Goal: Transaction & Acquisition: Obtain resource

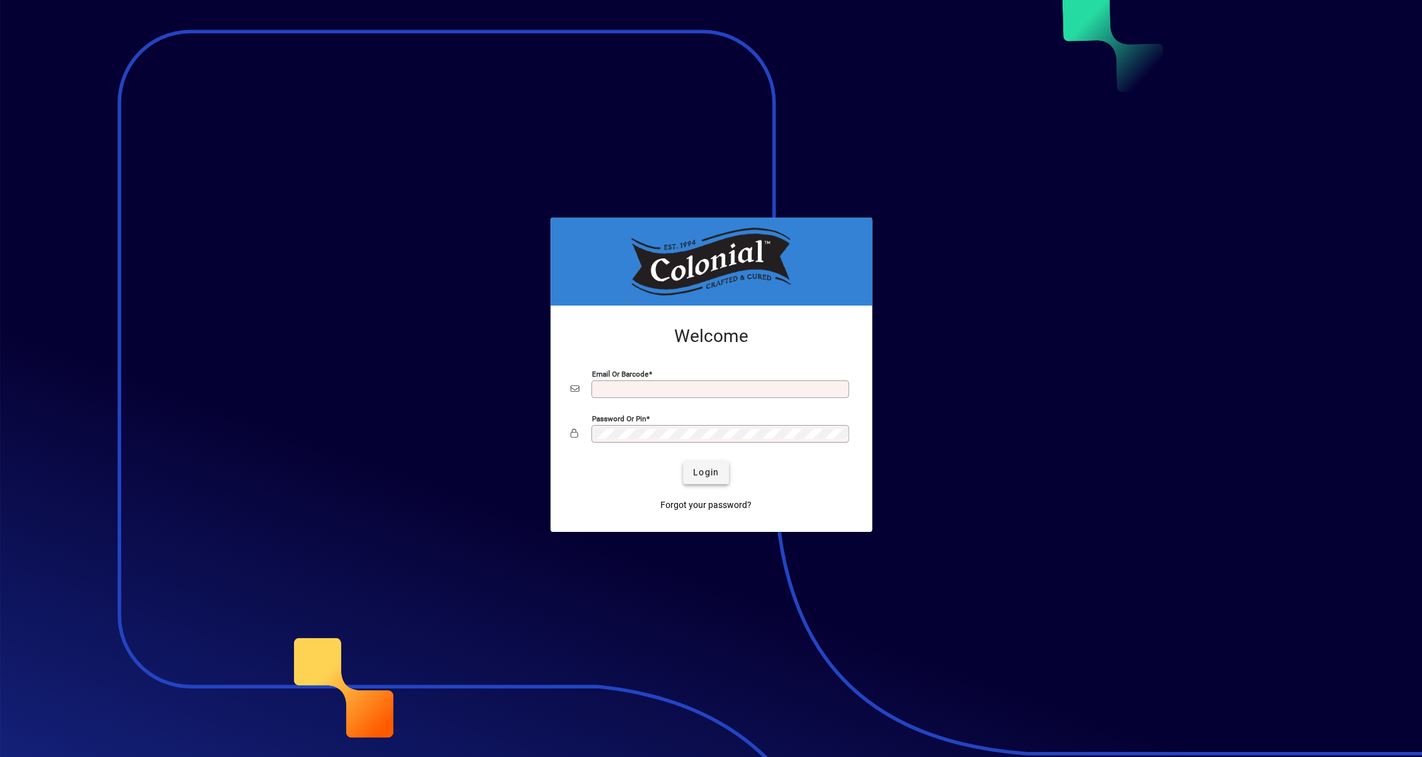
type input "**********"
click at [708, 474] on span "Login" at bounding box center [706, 472] width 26 height 13
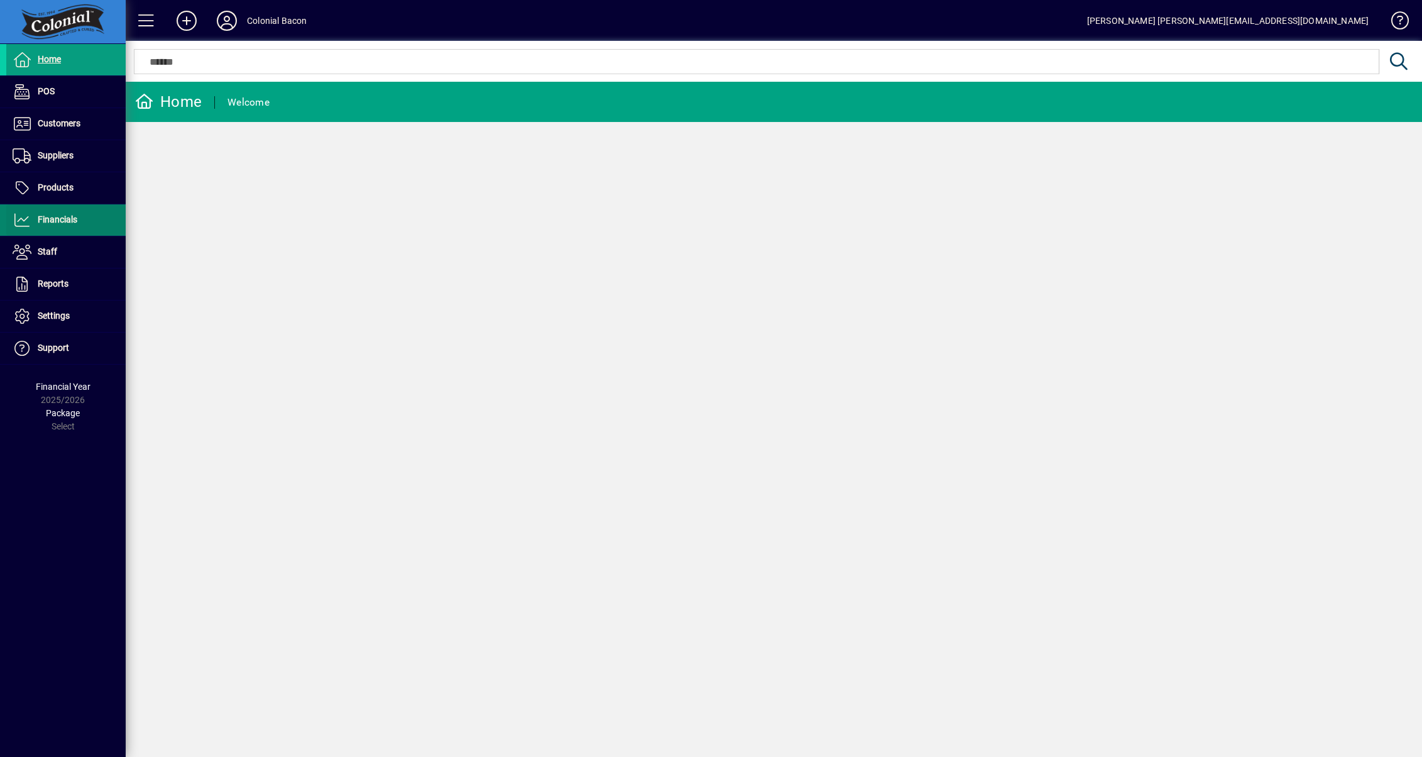
click at [67, 219] on span "Financials" at bounding box center [58, 219] width 40 height 10
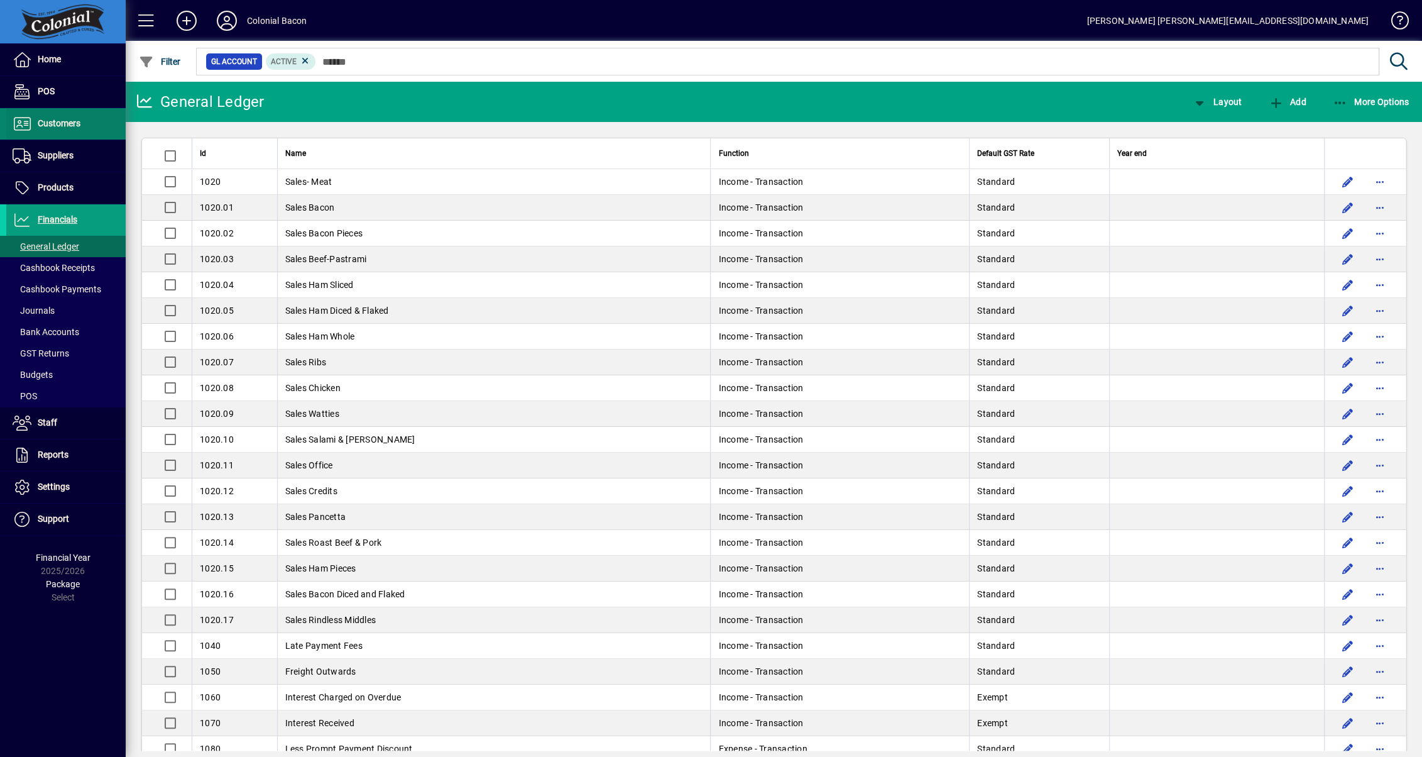
click at [43, 125] on span "Customers" at bounding box center [59, 123] width 43 height 10
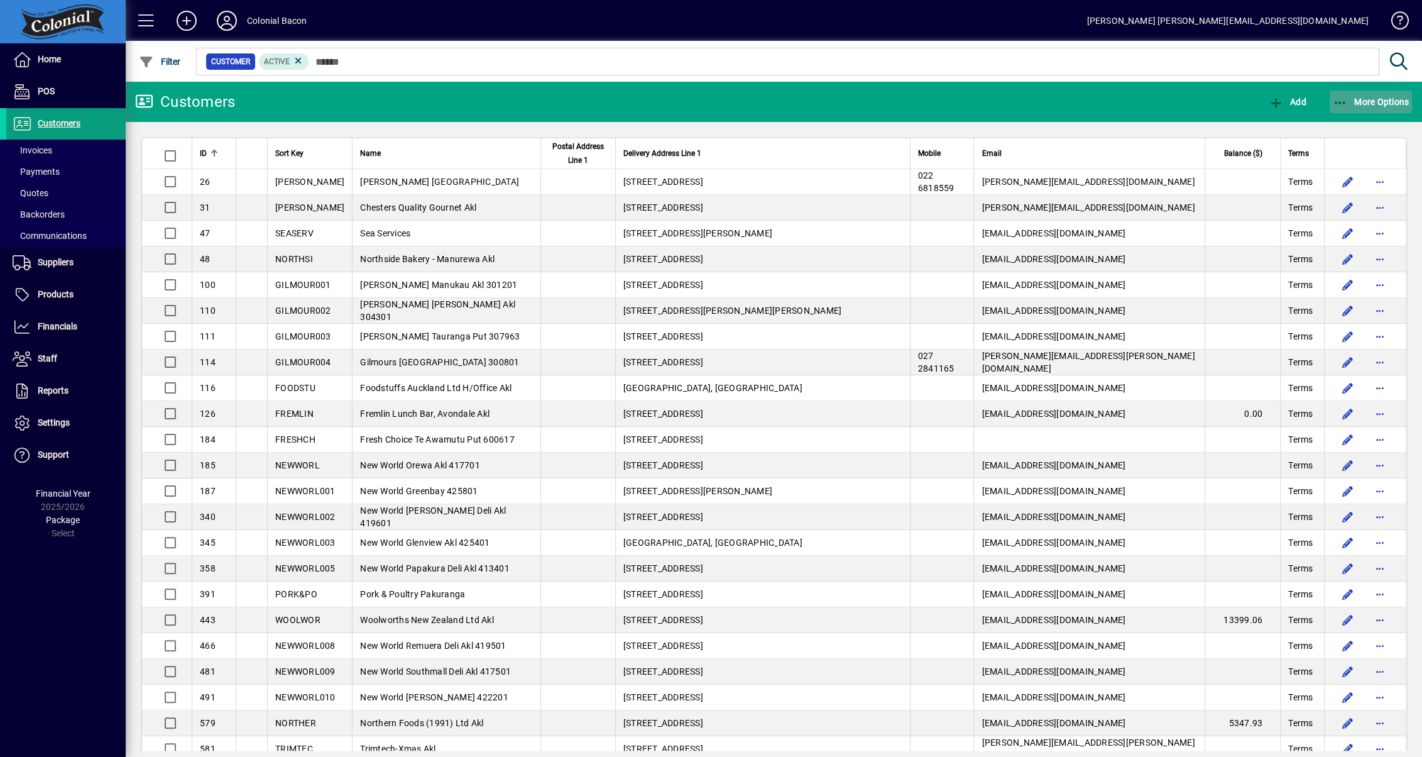
click at [1372, 98] on span "More Options" at bounding box center [1371, 102] width 77 height 10
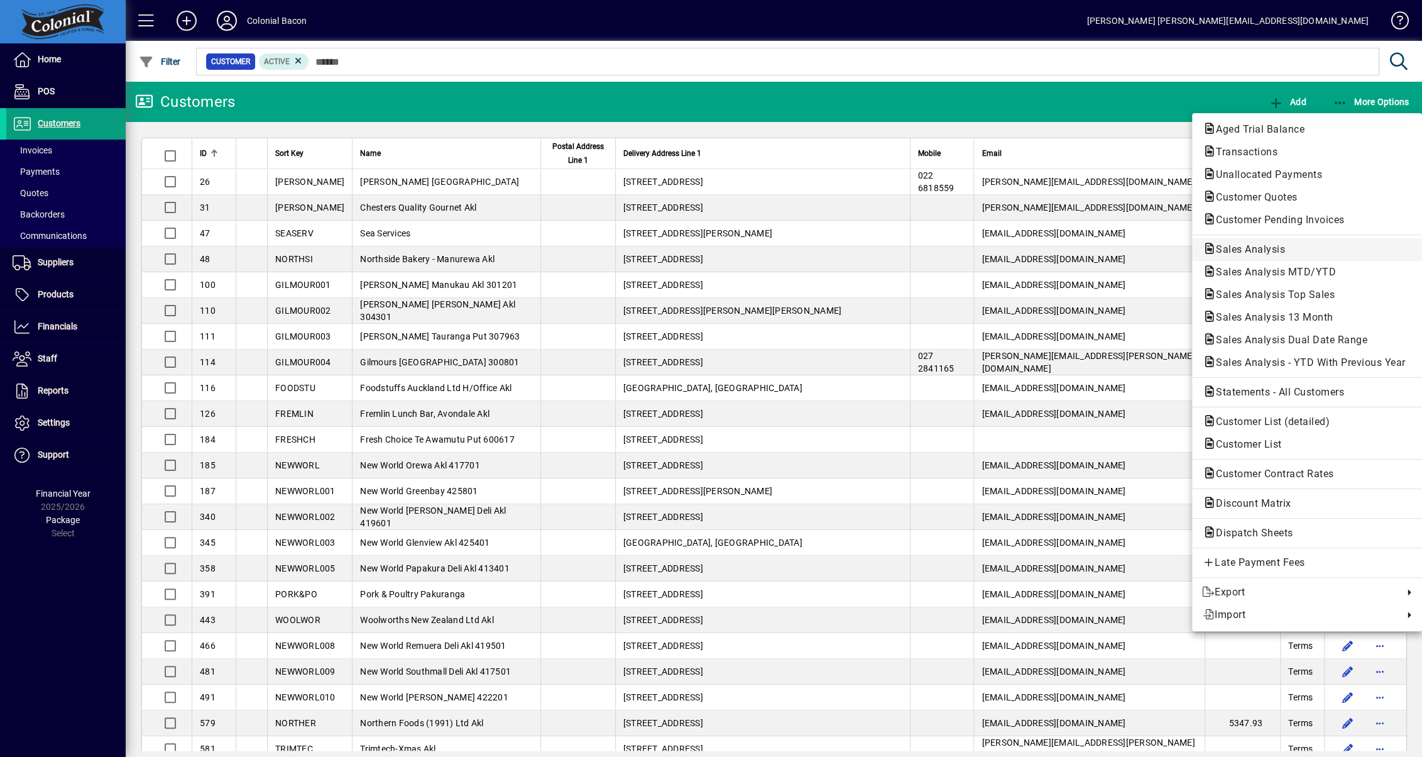
click at [1234, 244] on span "Sales Analysis" at bounding box center [1246, 249] width 89 height 12
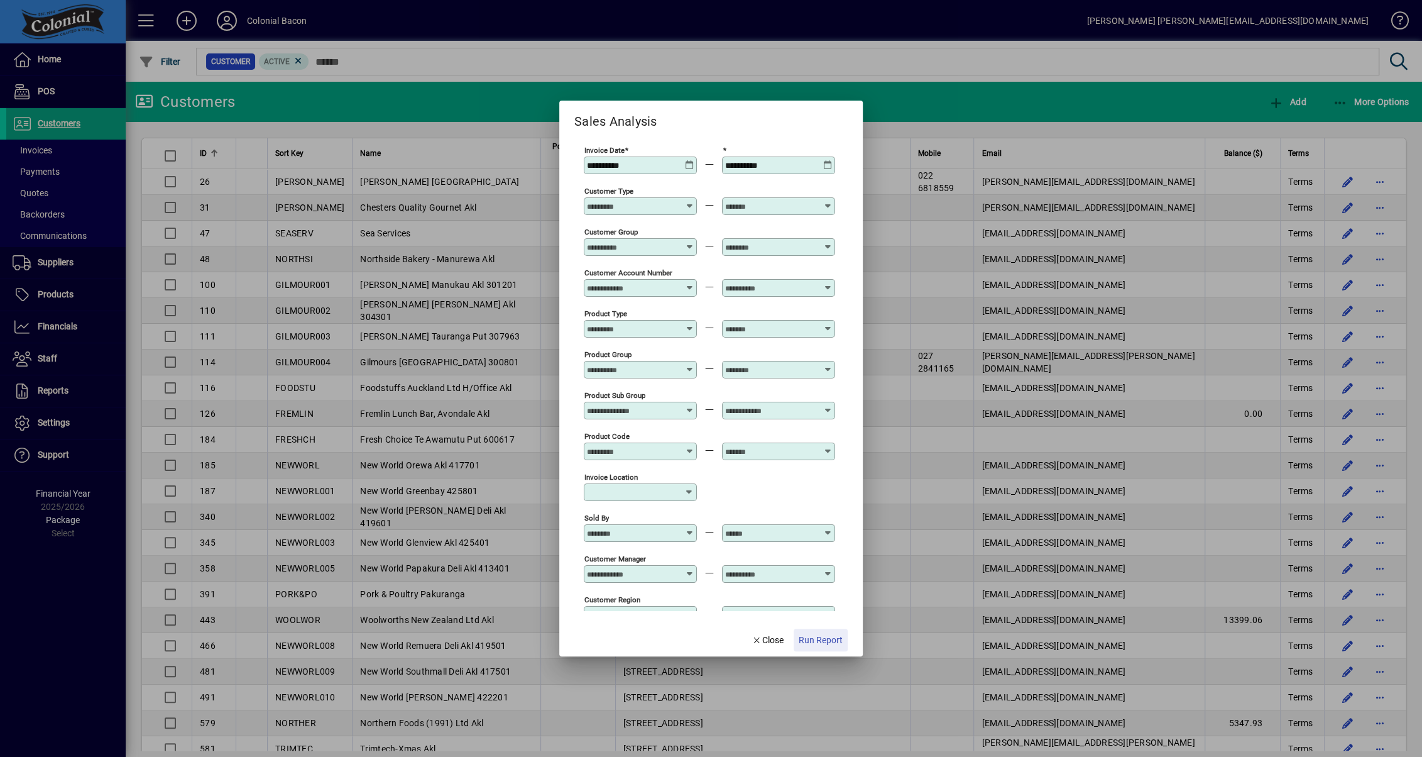
click at [827, 637] on span "Run Report" at bounding box center [821, 639] width 44 height 13
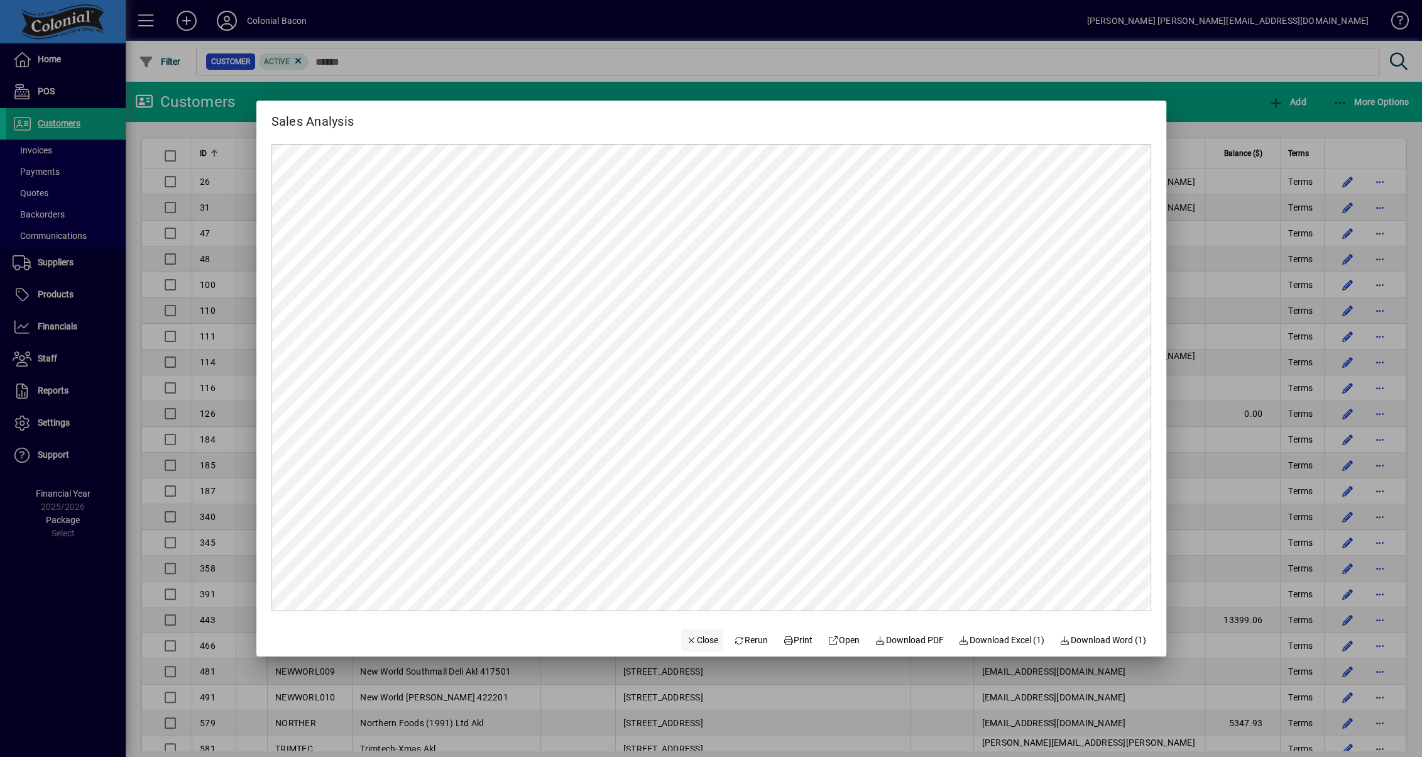
click at [691, 637] on span "Close" at bounding box center [702, 639] width 33 height 13
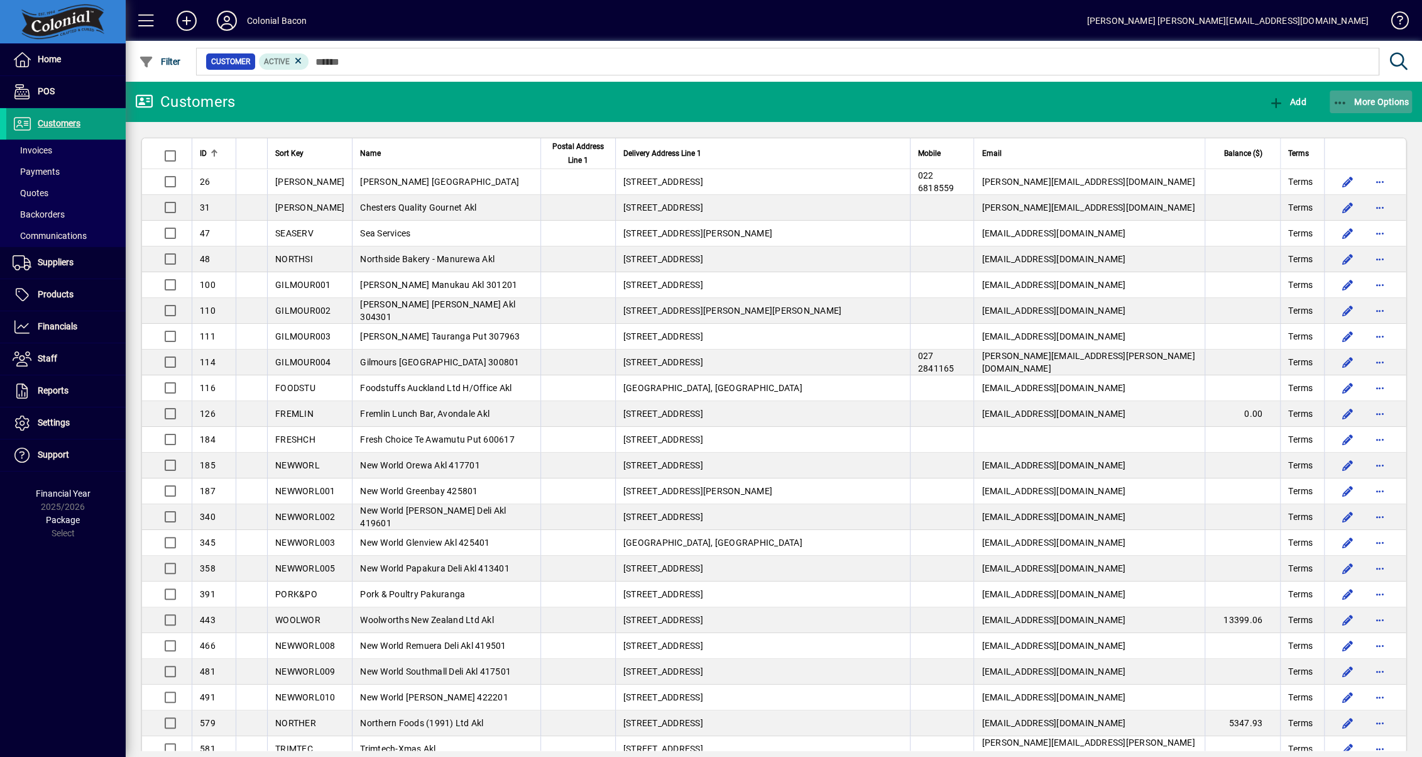
click at [1392, 106] on span "More Options" at bounding box center [1371, 102] width 77 height 10
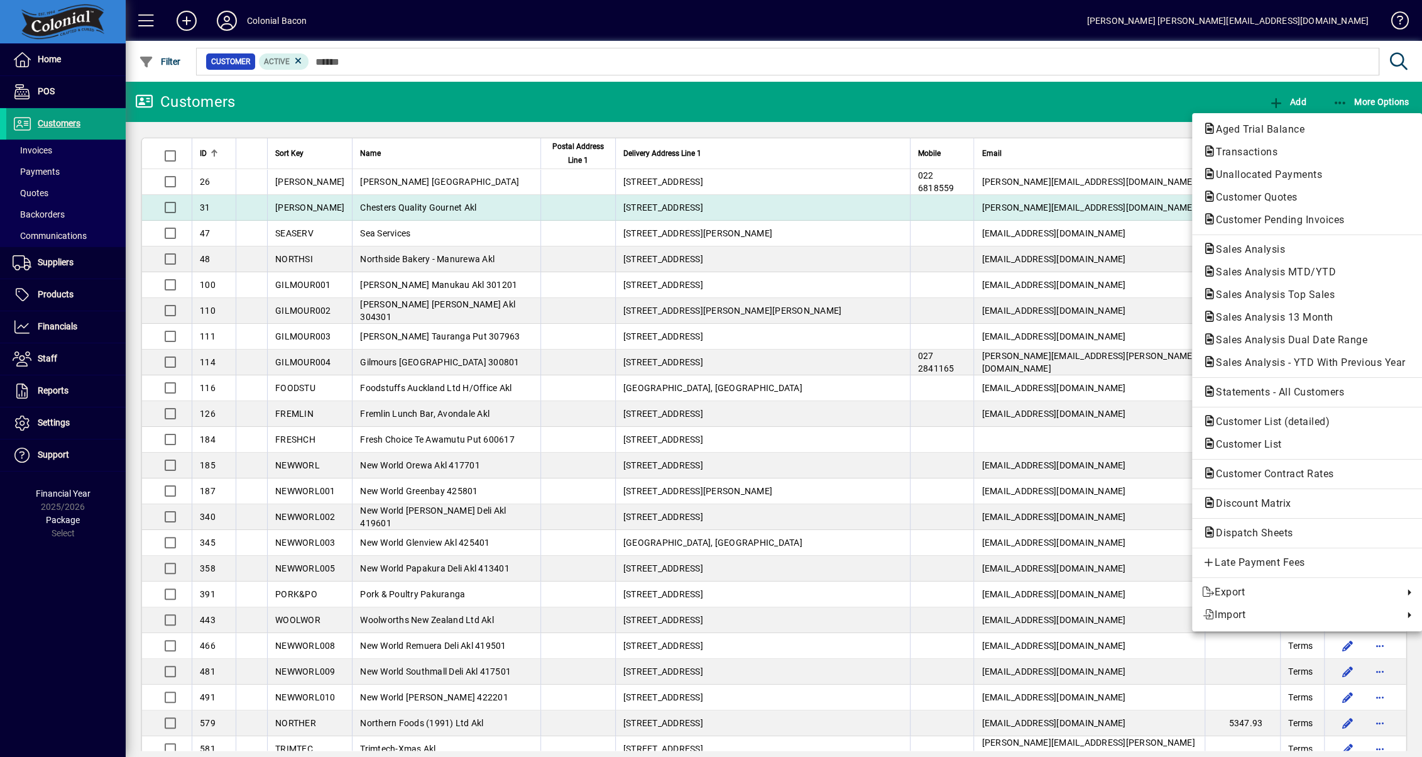
click at [1283, 217] on span "Customer Pending Invoices" at bounding box center [1276, 220] width 149 height 12
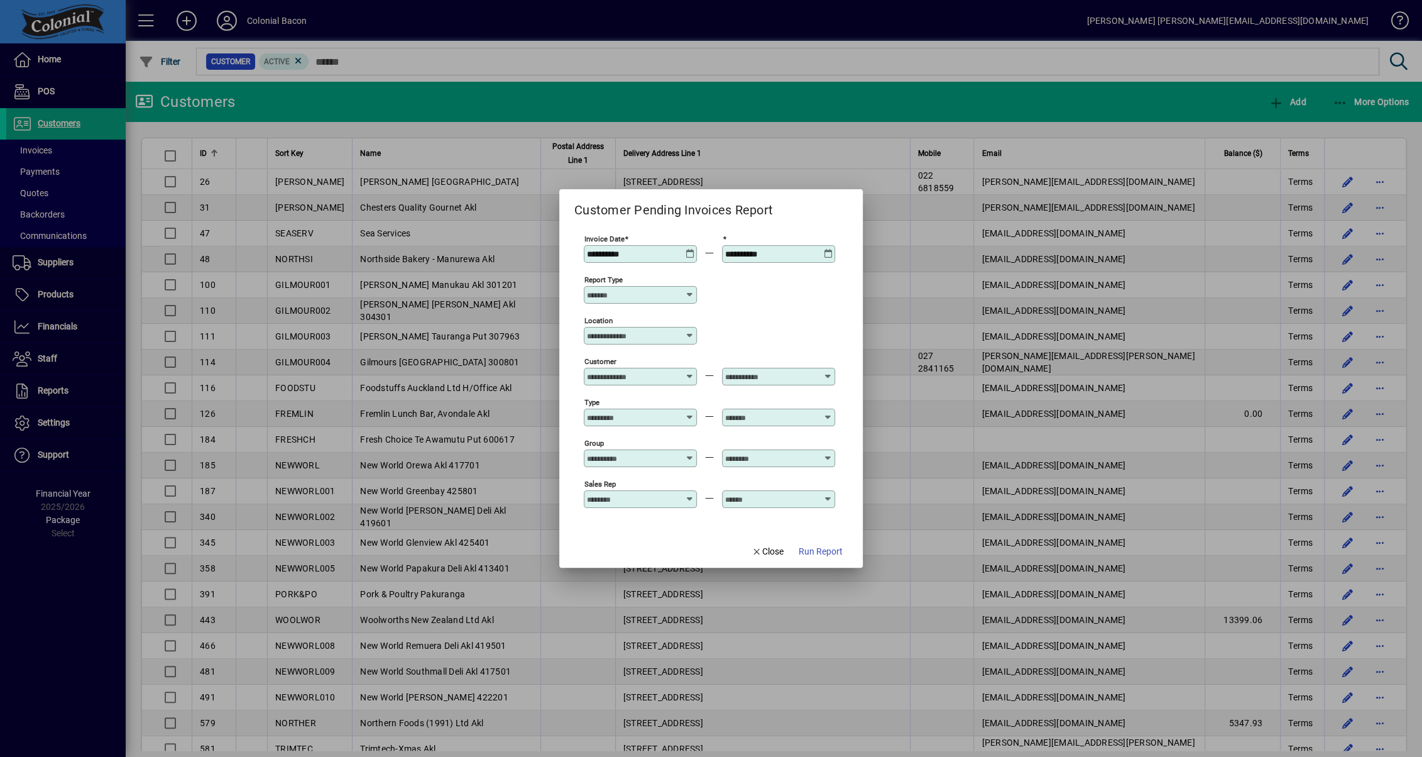
click at [803, 547] on span "Run Report" at bounding box center [821, 551] width 44 height 13
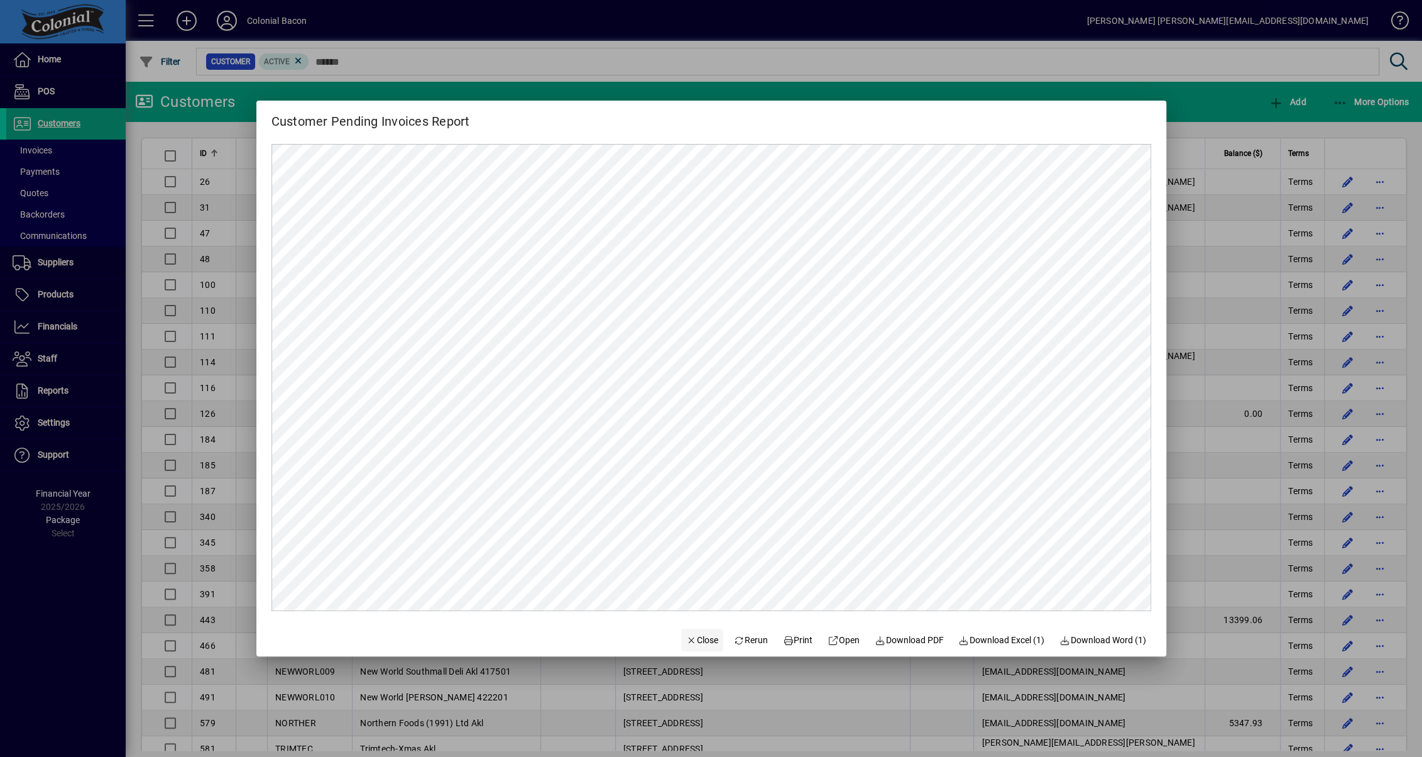
click at [692, 639] on span "Close" at bounding box center [702, 639] width 33 height 13
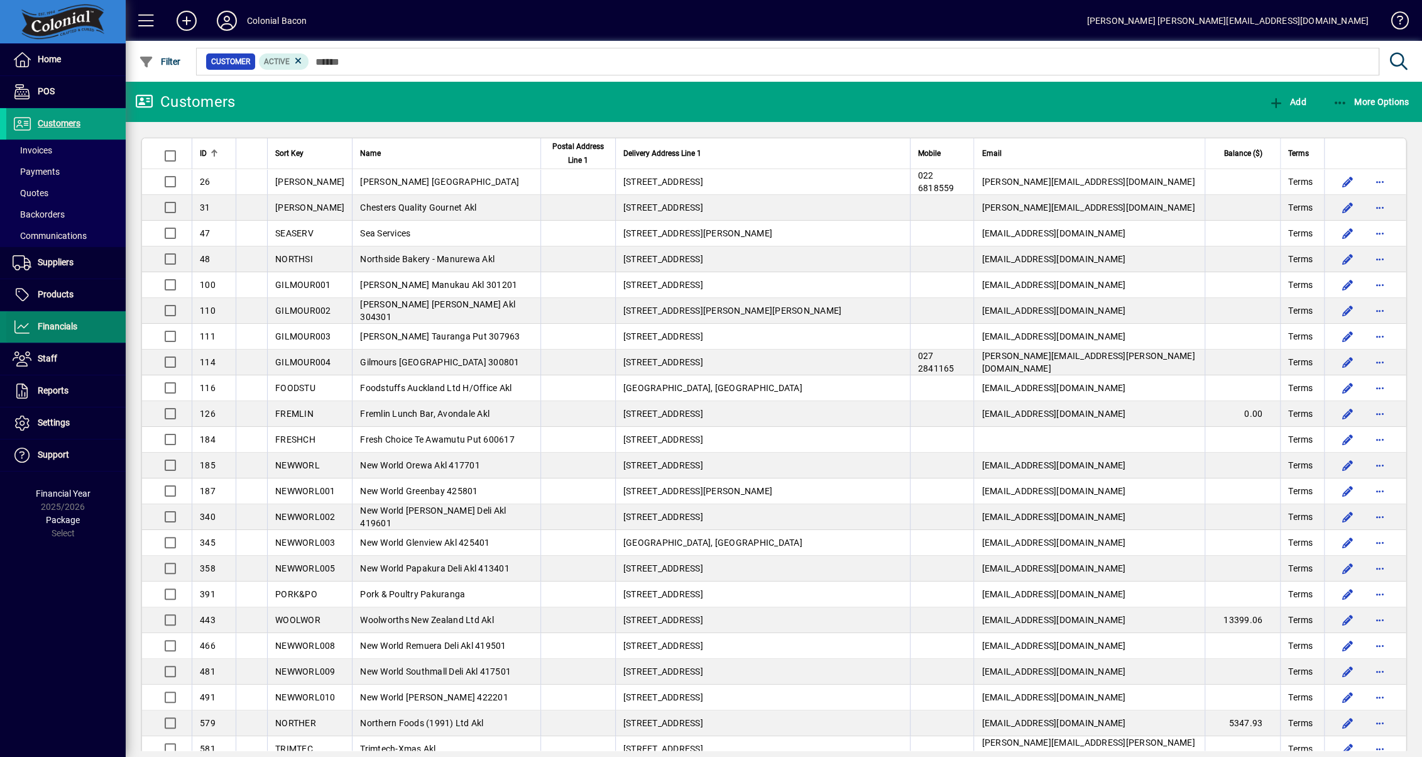
click at [62, 321] on span "Financials" at bounding box center [58, 326] width 40 height 10
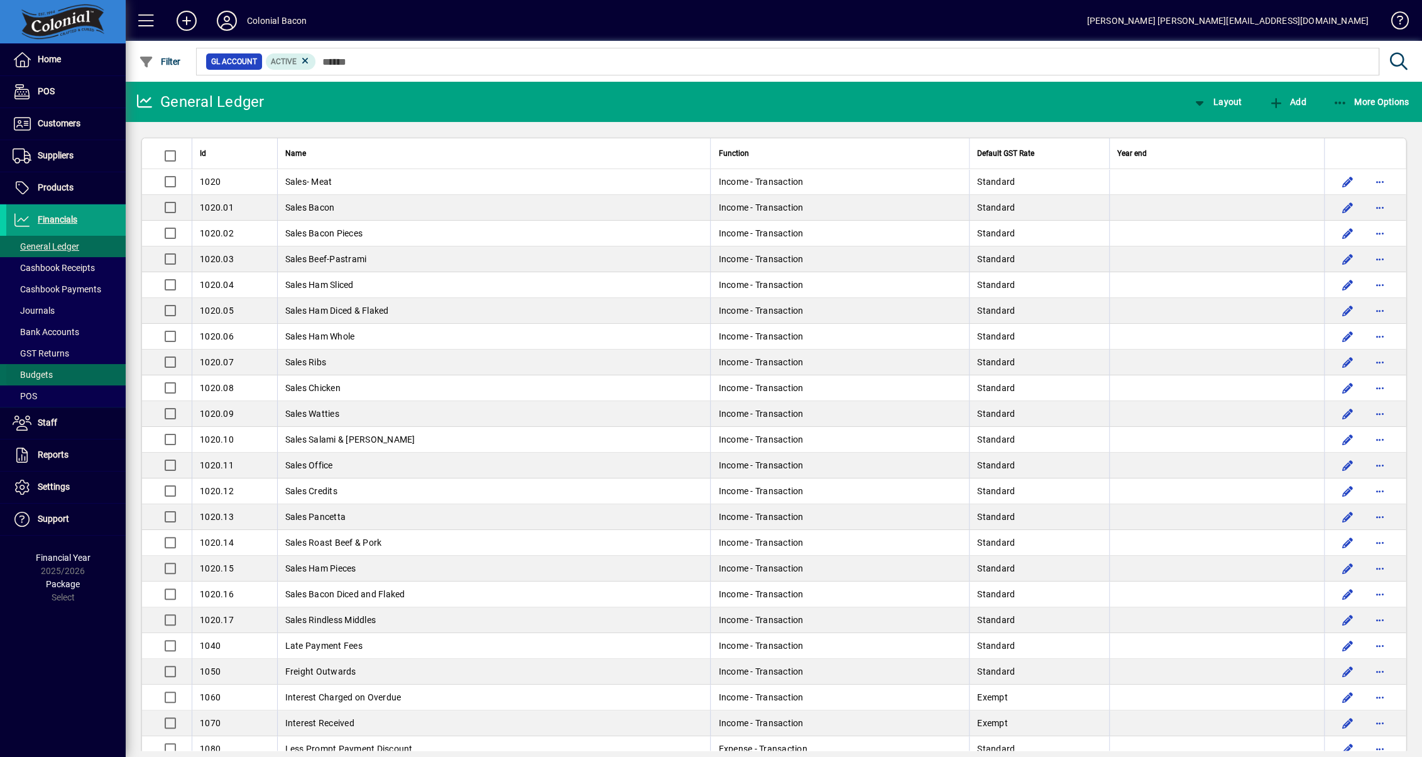
click at [51, 371] on span "Budgets" at bounding box center [33, 374] width 40 height 10
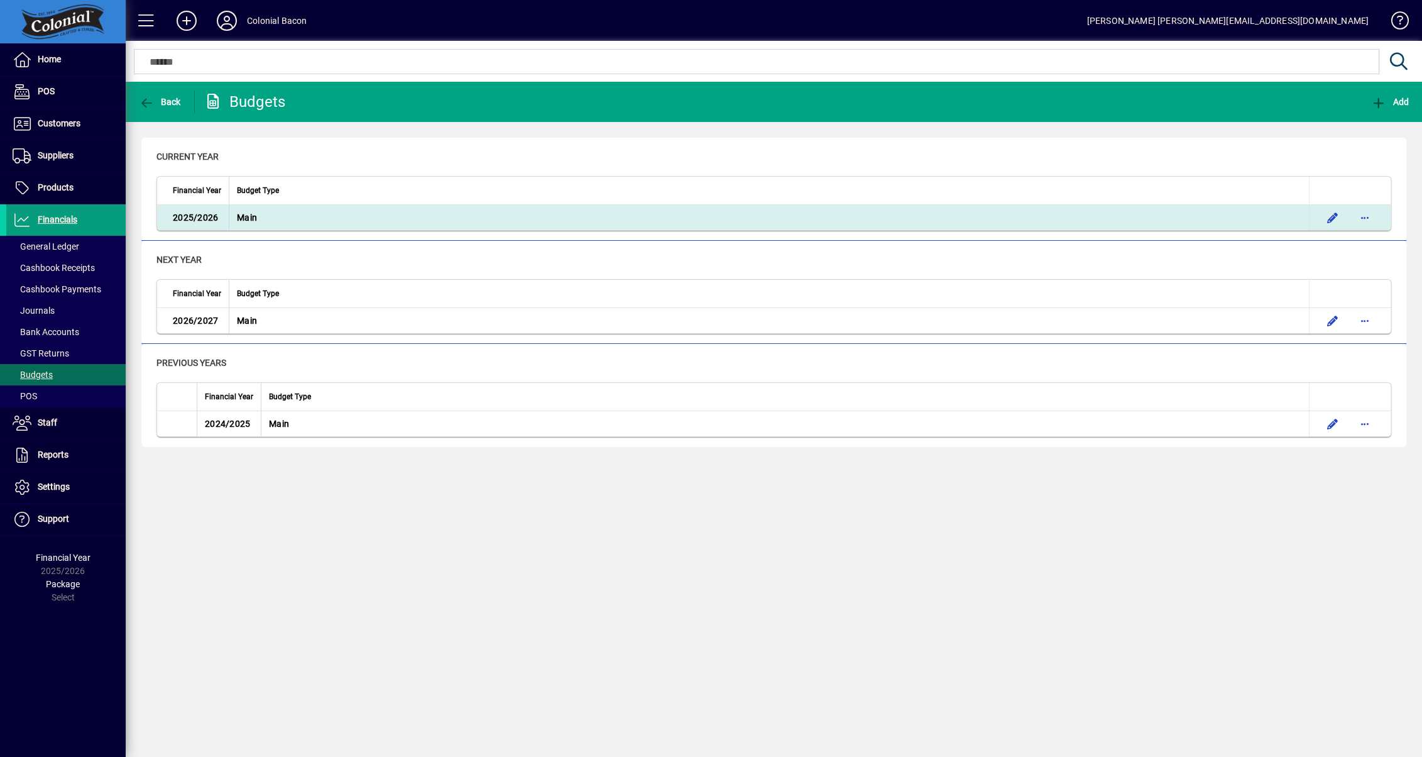
click at [457, 212] on td "Main" at bounding box center [769, 217] width 1080 height 25
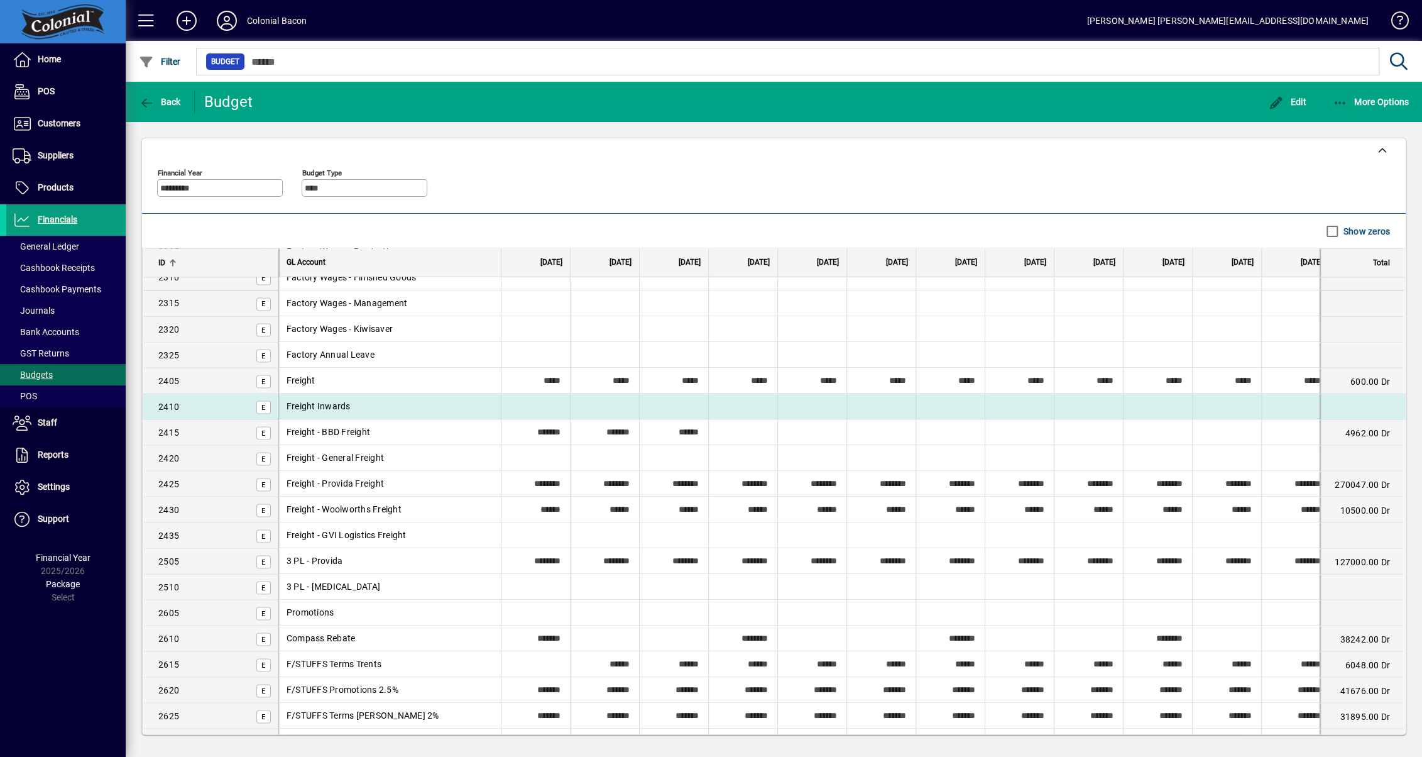
scroll to position [2165, 0]
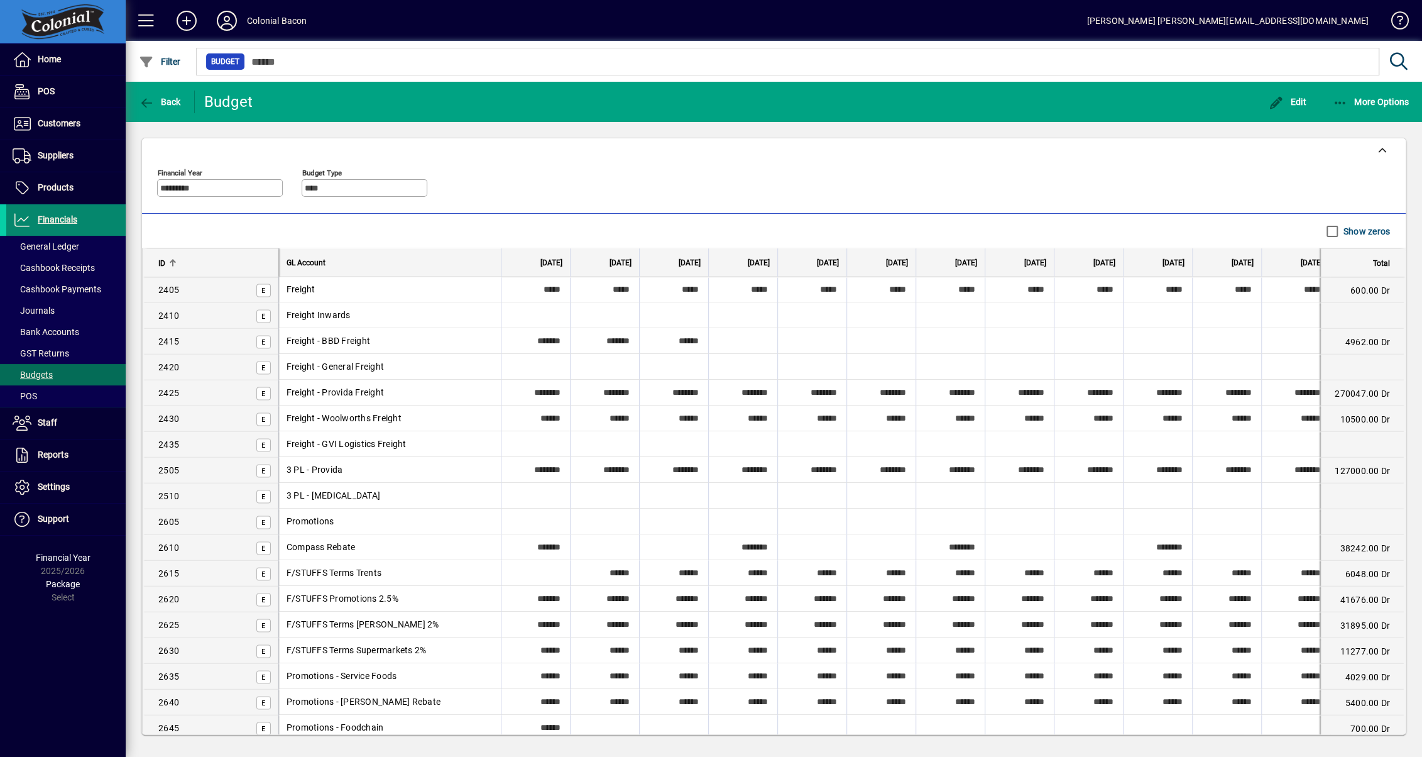
click at [51, 218] on span "Financials" at bounding box center [58, 219] width 40 height 10
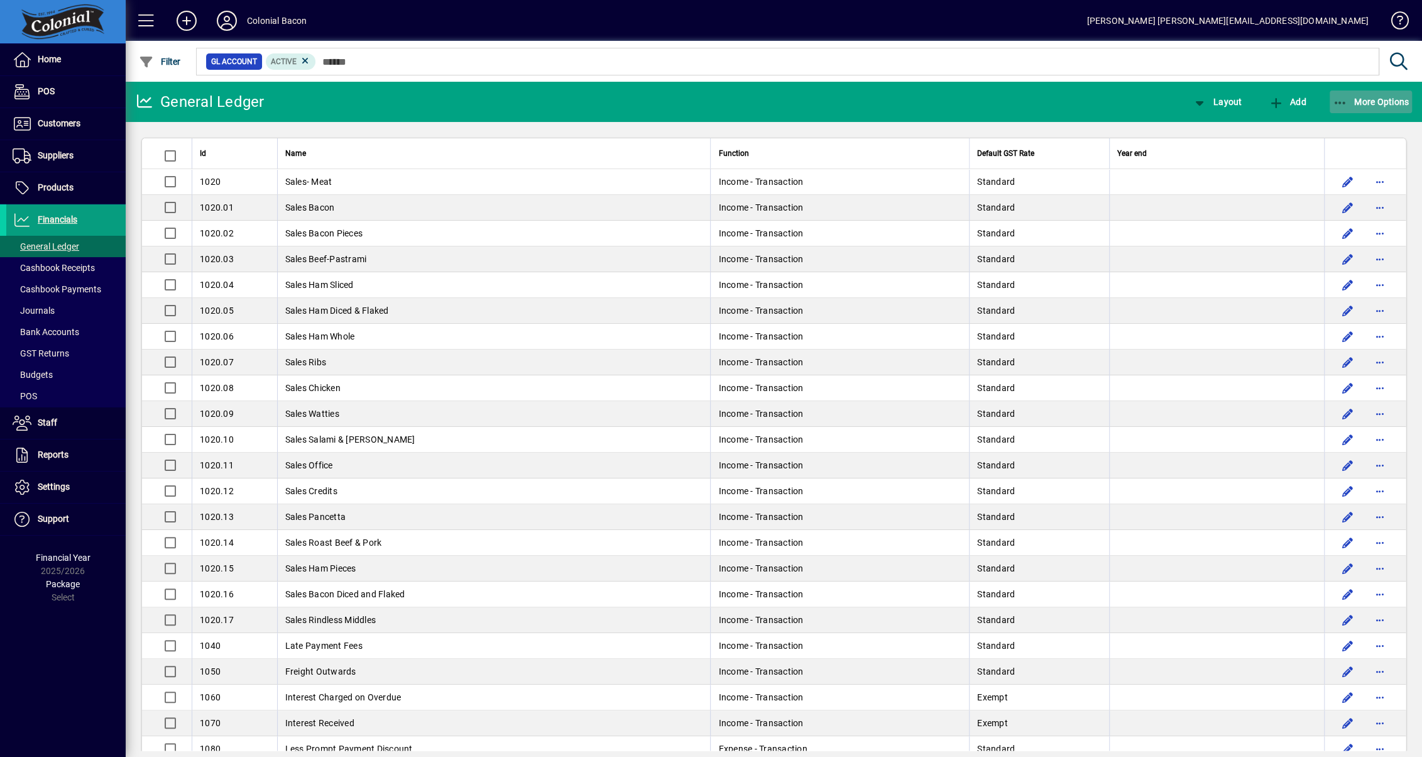
click at [1379, 102] on span "More Options" at bounding box center [1371, 102] width 77 height 10
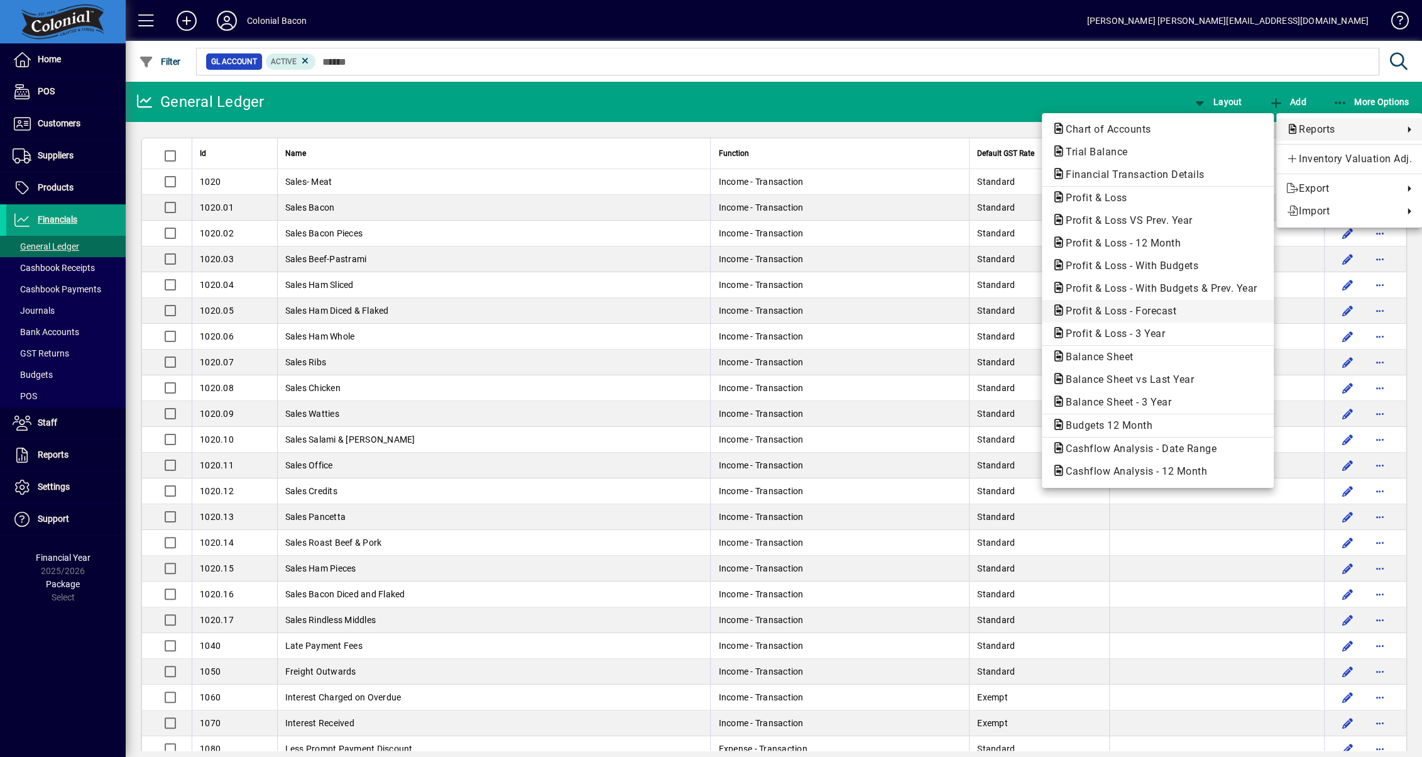
click at [1142, 308] on span "Profit & Loss - Forecast" at bounding box center [1117, 311] width 131 height 12
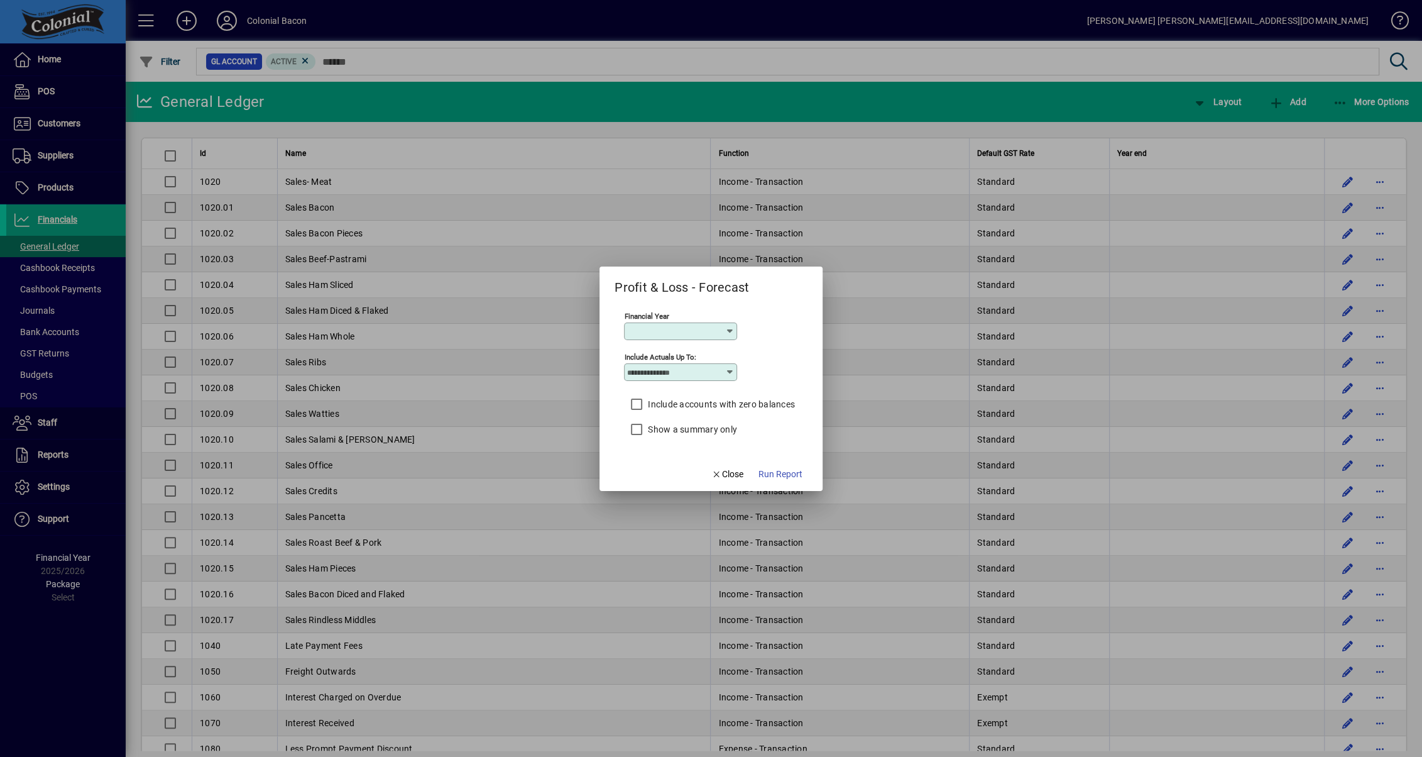
type input "*******"
type input "*********"
click at [730, 368] on icon at bounding box center [730, 372] width 10 height 10
drag, startPoint x: 659, startPoint y: 587, endPoint x: 667, endPoint y: 584, distance: 8.5
click at [659, 587] on div "September" at bounding box center [654, 588] width 45 height 13
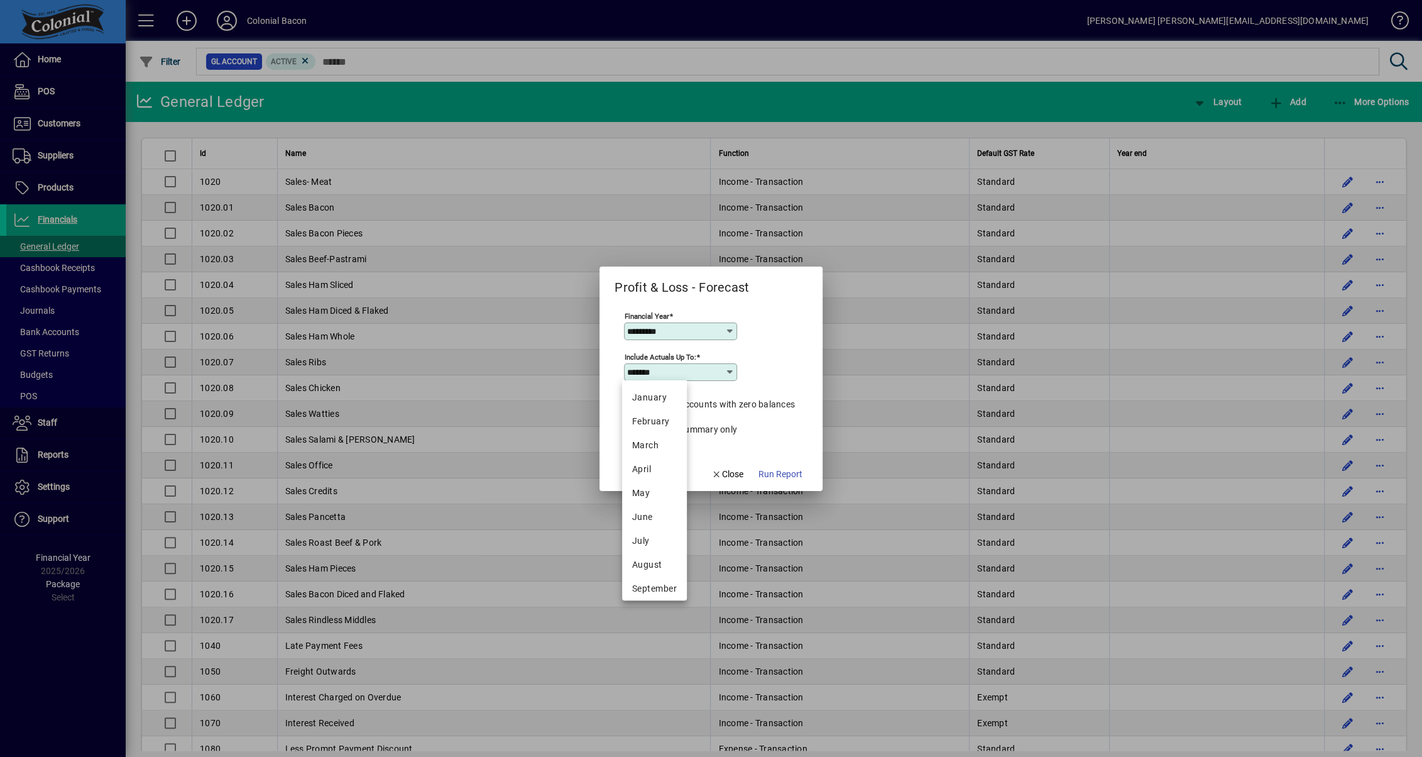
type input "*********"
click at [777, 477] on span "Run Report" at bounding box center [780, 474] width 44 height 13
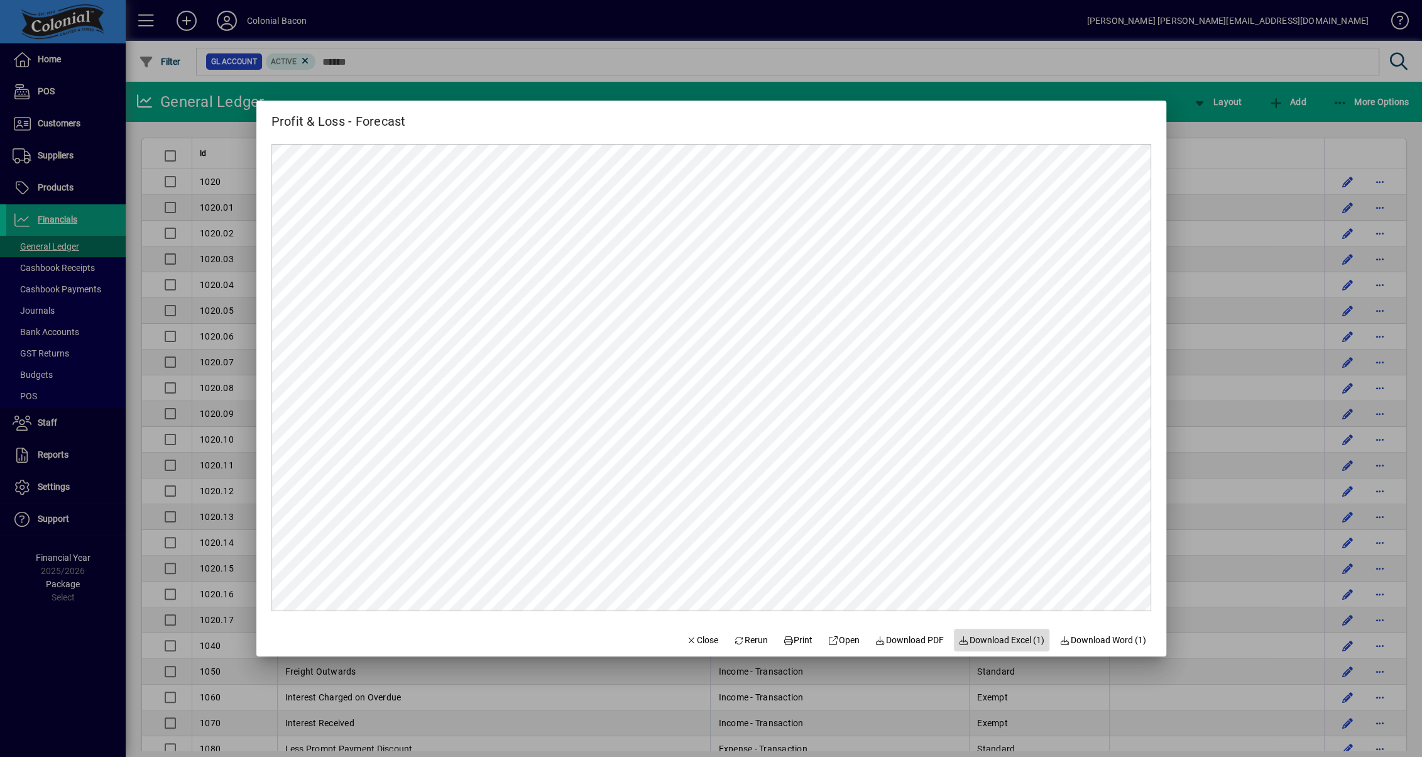
click at [1012, 639] on span "Download Excel (1)" at bounding box center [1002, 639] width 86 height 13
